Goal: Information Seeking & Learning: Check status

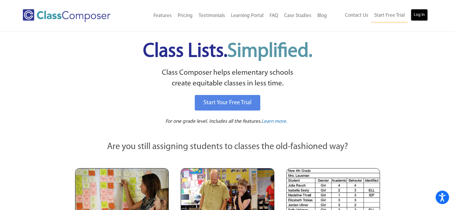
click at [413, 14] on link "Log In" at bounding box center [419, 15] width 17 height 12
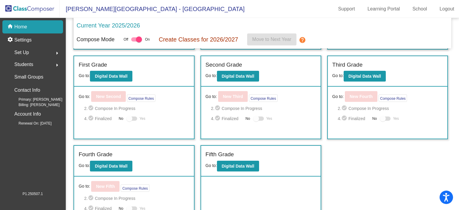
scroll to position [84, 0]
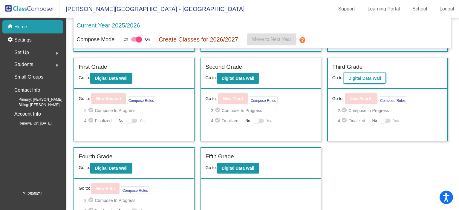
click at [363, 76] on b "Digital Data Wall" at bounding box center [365, 78] width 33 height 5
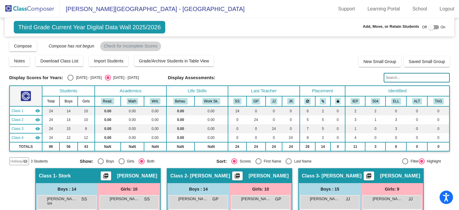
click at [404, 78] on input "text" at bounding box center [417, 78] width 66 height 10
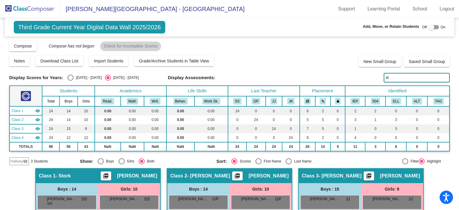
type input "s"
